Goal: Navigation & Orientation: Find specific page/section

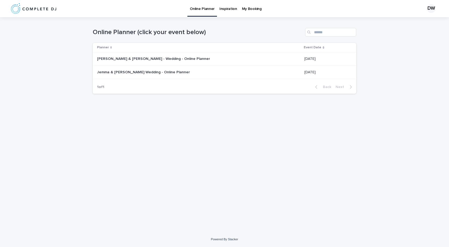
click at [160, 74] on p "Jemma & [PERSON_NAME] Wedding - Online Planner" at bounding box center [144, 72] width 94 height 6
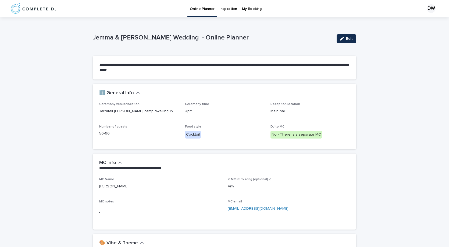
click at [253, 8] on p "My Booking" at bounding box center [252, 5] width 20 height 11
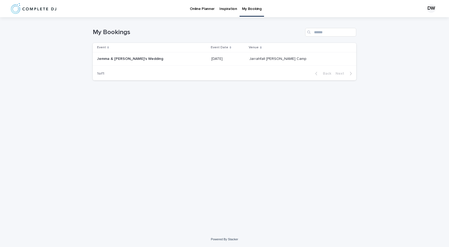
click at [146, 54] on td "[PERSON_NAME] & [PERSON_NAME]'s Wedding [PERSON_NAME] & [PERSON_NAME]'s Wedding" at bounding box center [151, 58] width 116 height 13
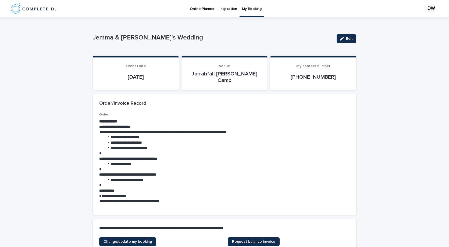
click at [195, 8] on p "Online Planner" at bounding box center [202, 5] width 25 height 11
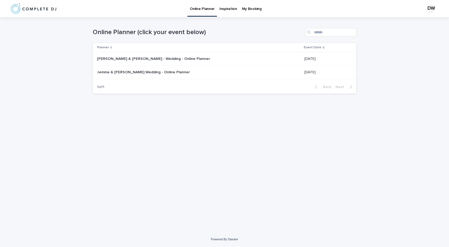
click at [137, 74] on p "Jemma & [PERSON_NAME] Wedding - Online Planner" at bounding box center [144, 72] width 94 height 6
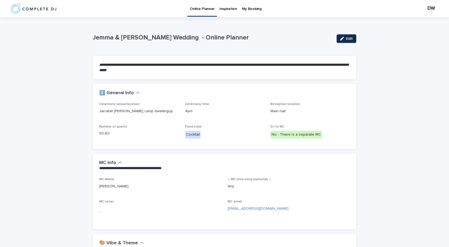
click at [243, 5] on p "My Booking" at bounding box center [252, 5] width 20 height 11
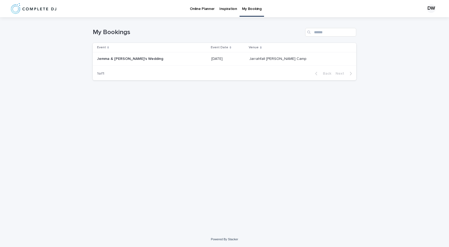
click at [126, 58] on p "Jemma & [PERSON_NAME]'s Wedding" at bounding box center [130, 59] width 67 height 6
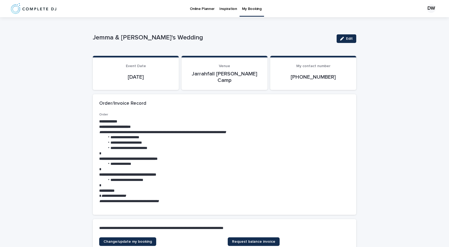
click at [193, 10] on p "Online Planner" at bounding box center [202, 5] width 25 height 11
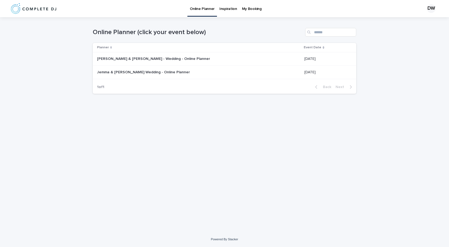
click at [144, 73] on p "Jemma & [PERSON_NAME] Wedding - Online Planner" at bounding box center [144, 72] width 94 height 6
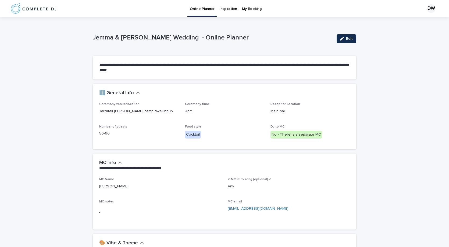
click at [251, 9] on p "My Booking" at bounding box center [252, 5] width 20 height 11
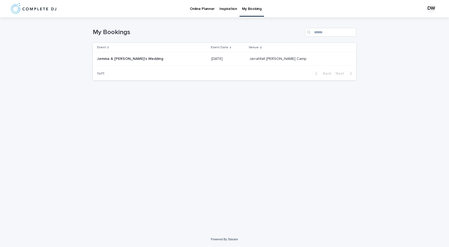
click at [128, 60] on p "Jemma & [PERSON_NAME]'s Wedding" at bounding box center [130, 59] width 67 height 6
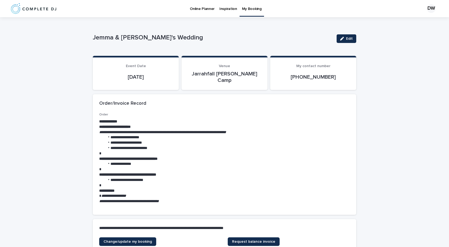
click at [198, 6] on p "Online Planner" at bounding box center [202, 5] width 25 height 11
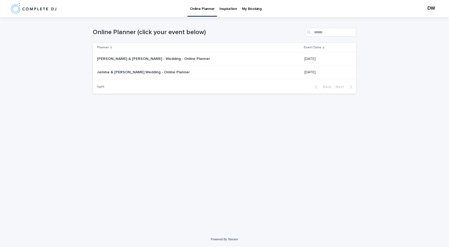
click at [142, 71] on p "Jemma & [PERSON_NAME] Wedding - Online Planner" at bounding box center [144, 72] width 94 height 6
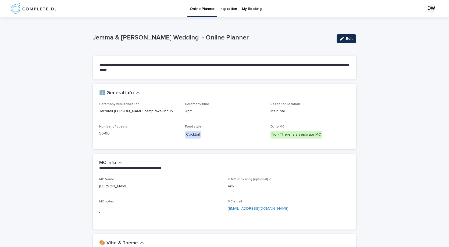
click at [195, 11] on link "Online Planner" at bounding box center [202, 8] width 30 height 16
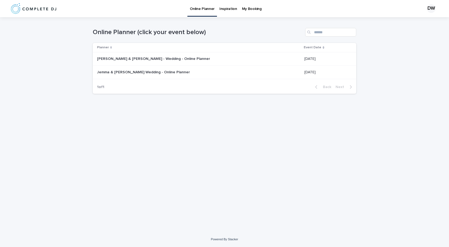
click at [250, 5] on p "My Booking" at bounding box center [252, 5] width 20 height 11
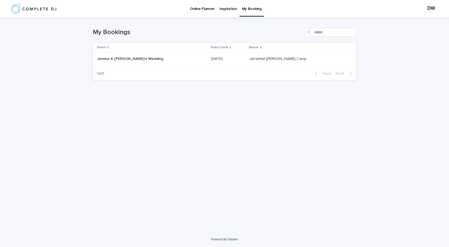
click at [154, 62] on div "[PERSON_NAME] & [PERSON_NAME]'s Wedding [PERSON_NAME] & [PERSON_NAME]'s Wedding" at bounding box center [152, 59] width 110 height 9
